Goal: Information Seeking & Learning: Learn about a topic

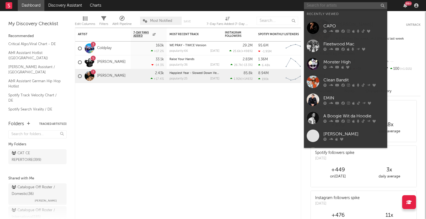
click at [332, 7] on input "text" at bounding box center [345, 5] width 83 height 7
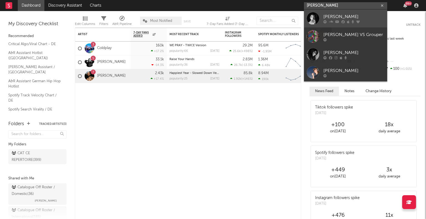
type input "Kate Bush"
click at [337, 17] on div "Kate Bush" at bounding box center [353, 16] width 61 height 7
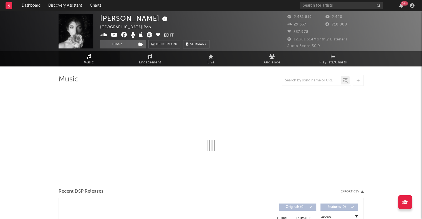
select select "6m"
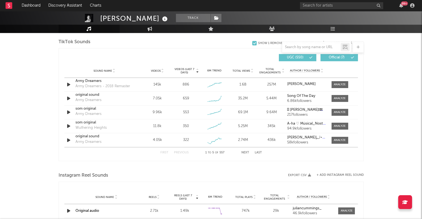
scroll to position [374, 0]
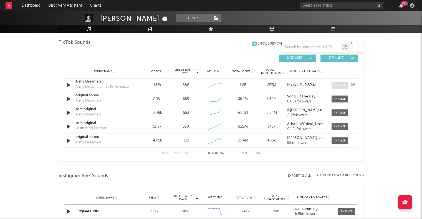
click at [340, 85] on div at bounding box center [340, 85] width 12 height 4
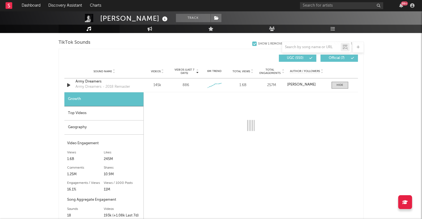
click at [115, 117] on div "Top Videos" at bounding box center [103, 114] width 79 height 14
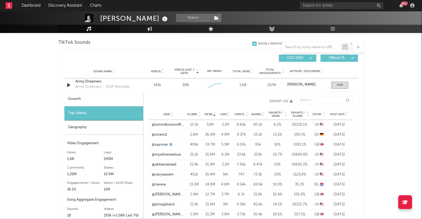
click at [341, 113] on span "Post Date" at bounding box center [337, 114] width 15 height 3
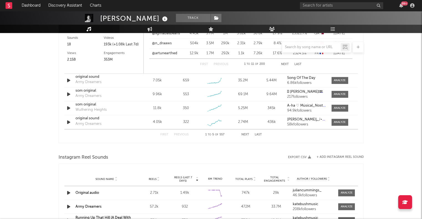
scroll to position [546, 0]
click at [69, 93] on icon "button" at bounding box center [69, 93] width 6 height 7
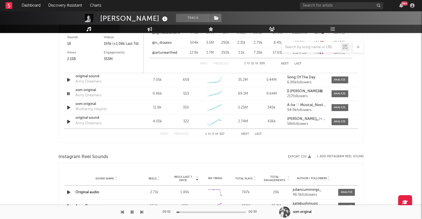
click at [189, 211] on div "00:01 00:33" at bounding box center [211, 213] width 97 height 14
click at [194, 214] on div "00:02 00:33" at bounding box center [211, 213] width 97 height 14
click at [189, 214] on div "00:02 00:33" at bounding box center [211, 213] width 97 height 14
click at [195, 211] on div "00:03 00:33" at bounding box center [211, 213] width 97 height 14
click at [199, 213] on div at bounding box center [210, 212] width 69 height 1
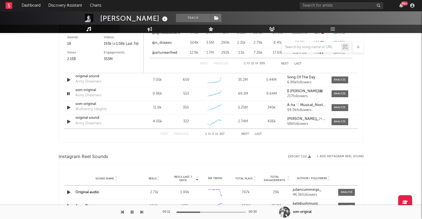
click at [211, 213] on div at bounding box center [210, 212] width 69 height 1
click at [133, 213] on button "button" at bounding box center [132, 213] width 6 height 14
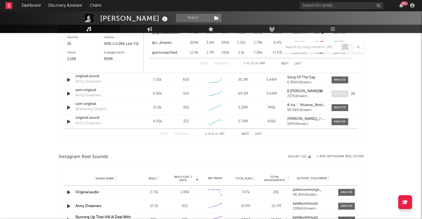
click at [340, 94] on div at bounding box center [340, 94] width 12 height 4
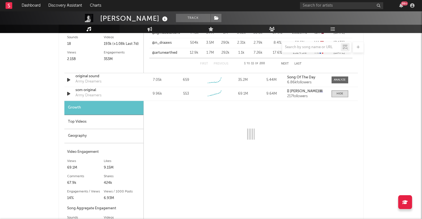
click at [113, 122] on div "Top Videos" at bounding box center [103, 122] width 79 height 14
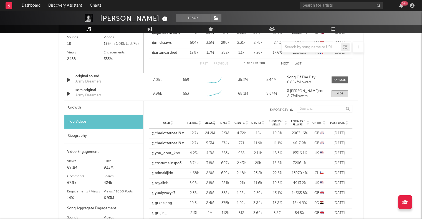
click at [337, 122] on span "Post Date" at bounding box center [337, 123] width 15 height 3
click at [166, 155] on link "@costume.inspo3" at bounding box center [167, 154] width 30 height 6
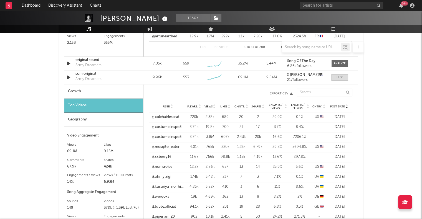
scroll to position [563, 0]
click at [165, 147] on link "@mosqito_eater" at bounding box center [166, 147] width 28 height 6
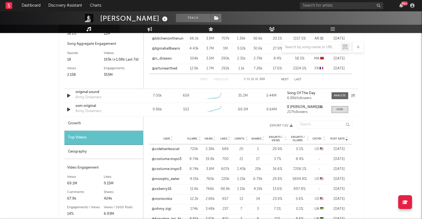
scroll to position [534, 0]
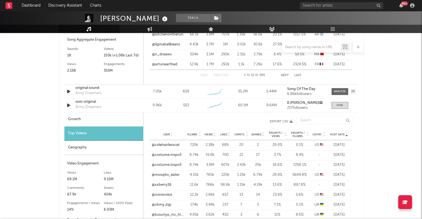
click at [69, 91] on icon "button" at bounding box center [69, 91] width 6 height 7
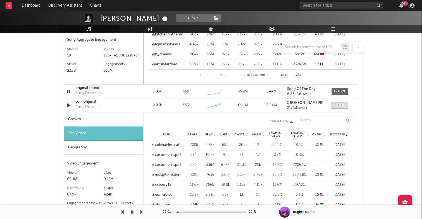
click at [190, 212] on div at bounding box center [210, 212] width 69 height 1
click at [210, 212] on div at bounding box center [210, 212] width 69 height 1
click at [132, 212] on icon "button" at bounding box center [132, 212] width 3 height 4
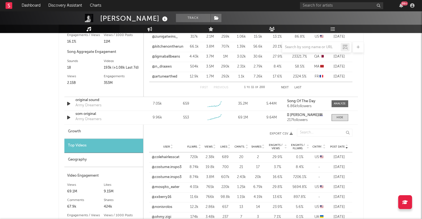
scroll to position [522, 0]
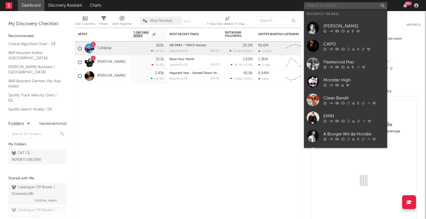
click at [315, 3] on input "text" at bounding box center [345, 5] width 83 height 7
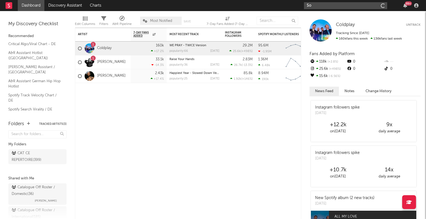
type input "S"
click at [250, 122] on div "Artist Notifications 7-Day Fans Added WoW % Change Most Recent Track Popularity…" at bounding box center [188, 124] width 226 height 192
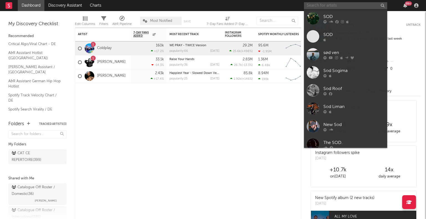
click at [316, 5] on input "text" at bounding box center [345, 5] width 83 height 7
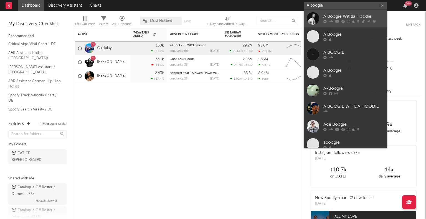
type input "A boogie"
click at [342, 12] on link "A Boogie Wit da Hoodie" at bounding box center [345, 18] width 83 height 18
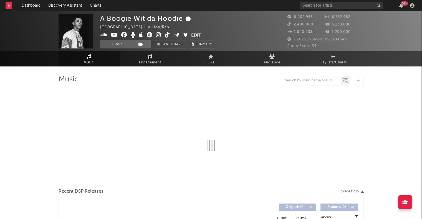
select select "6m"
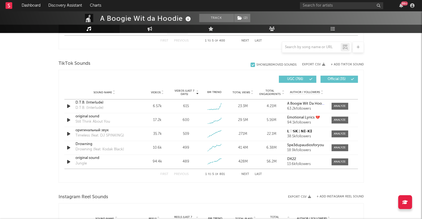
scroll to position [355, 0]
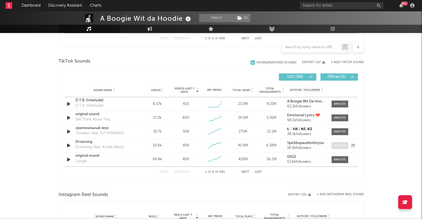
click at [335, 146] on div at bounding box center [340, 146] width 12 height 4
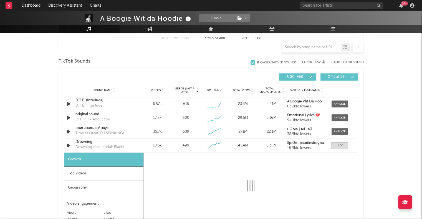
click at [101, 175] on div "Top Videos" at bounding box center [103, 174] width 79 height 14
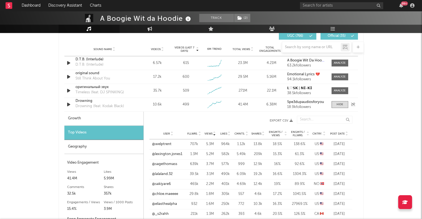
scroll to position [398, 0]
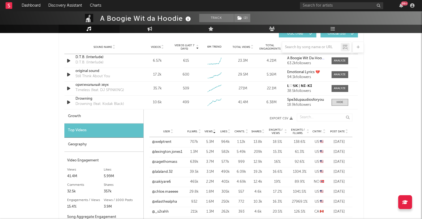
click at [343, 131] on span "Post Date" at bounding box center [337, 131] width 15 height 3
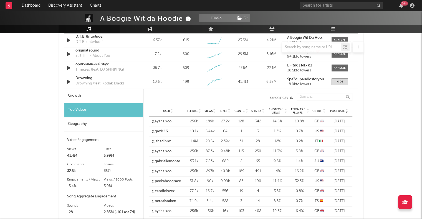
scroll to position [419, 0]
click at [162, 122] on link "@aysha.xco" at bounding box center [162, 121] width 20 height 6
click at [287, 1] on nav "Dashboard Discovery Assistant Charts 99 +" at bounding box center [211, 5] width 422 height 11
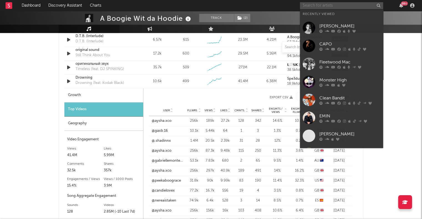
click at [321, 6] on input "text" at bounding box center [341, 5] width 83 height 7
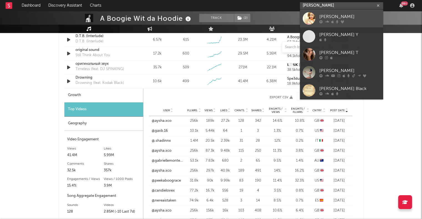
type input "[PERSON_NAME]"
click at [357, 16] on div "[PERSON_NAME]" at bounding box center [349, 16] width 61 height 7
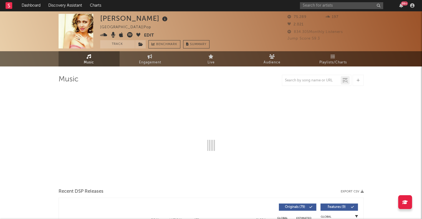
select select "6m"
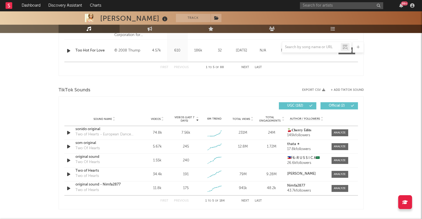
scroll to position [327, 0]
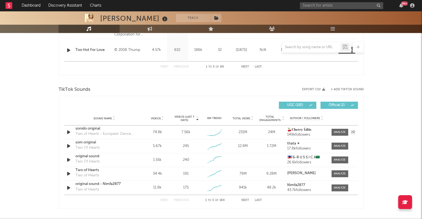
click at [68, 131] on icon "button" at bounding box center [69, 132] width 6 height 7
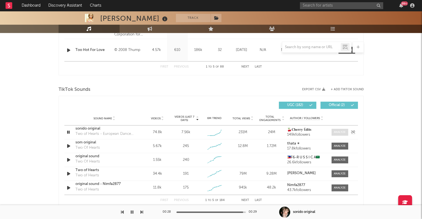
click at [337, 133] on div at bounding box center [340, 132] width 12 height 4
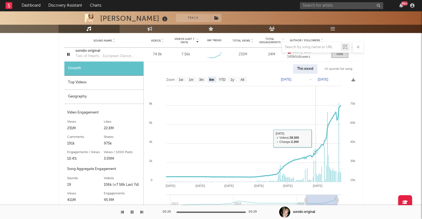
scroll to position [404, 0]
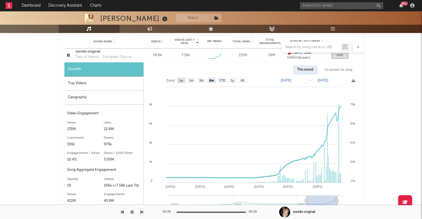
click at [181, 82] on text "1w" at bounding box center [181, 81] width 4 height 4
select select "1w"
type input "2025-08-19"
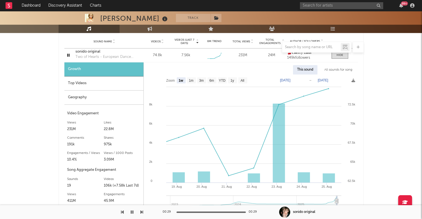
click at [117, 85] on div "Top Videos" at bounding box center [103, 84] width 79 height 14
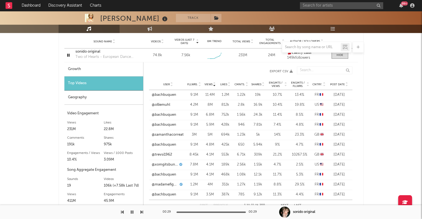
click at [334, 84] on span "Post Date" at bounding box center [337, 84] width 15 height 3
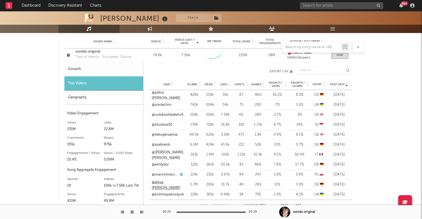
click at [166, 183] on link "@alysa.ruppert" at bounding box center [168, 185] width 33 height 11
click at [163, 143] on link "@asaliraniii" at bounding box center [161, 145] width 18 height 6
click at [165, 94] on link "@jolina.louise" at bounding box center [168, 95] width 33 height 11
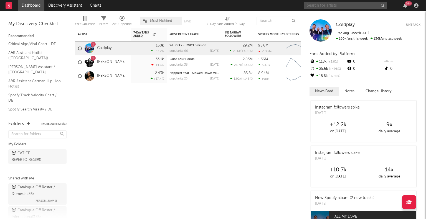
click at [333, 5] on input "text" at bounding box center [345, 5] width 83 height 7
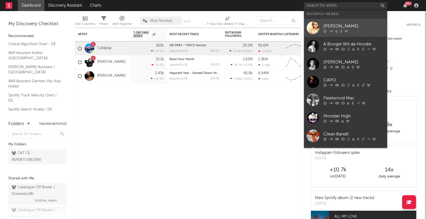
click at [358, 21] on link "[PERSON_NAME]" at bounding box center [345, 28] width 83 height 18
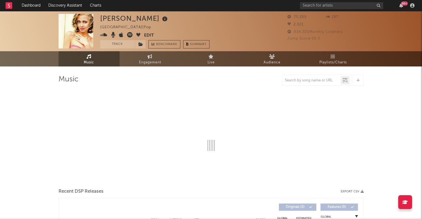
select select "6m"
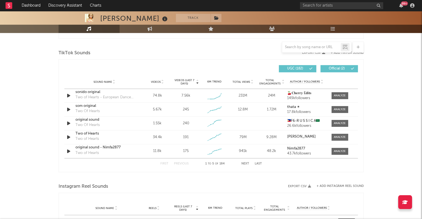
scroll to position [364, 0]
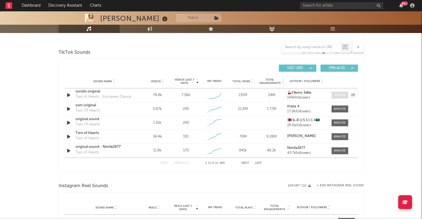
click at [346, 94] on span at bounding box center [340, 95] width 17 height 7
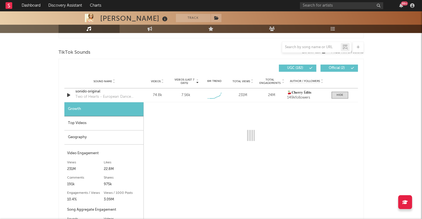
click at [91, 122] on div "Top Videos" at bounding box center [103, 124] width 79 height 14
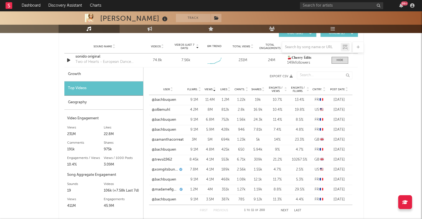
scroll to position [398, 0]
click at [166, 98] on link "@bachbuquen" at bounding box center [164, 101] width 24 height 6
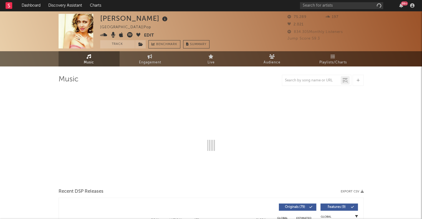
select select "6m"
